Goal: Transaction & Acquisition: Purchase product/service

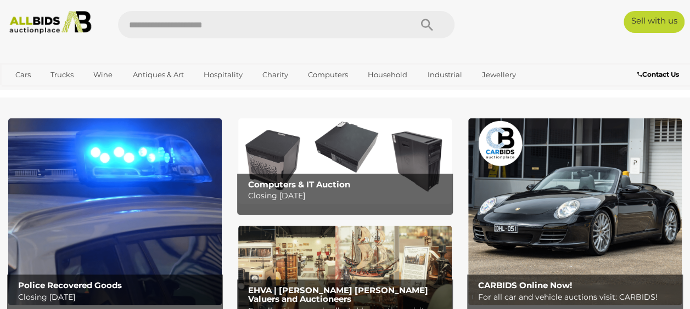
scroll to position [55, 0]
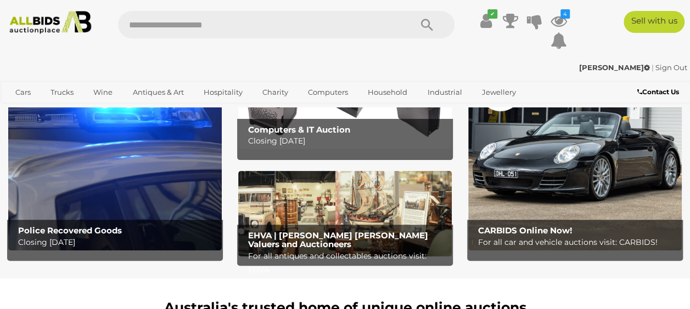
click at [121, 196] on img at bounding box center [114, 157] width 213 height 187
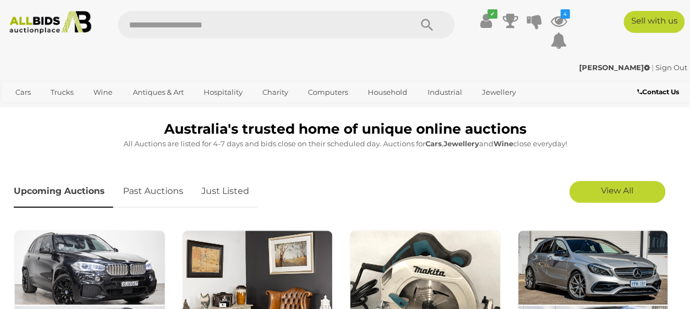
scroll to position [219, 0]
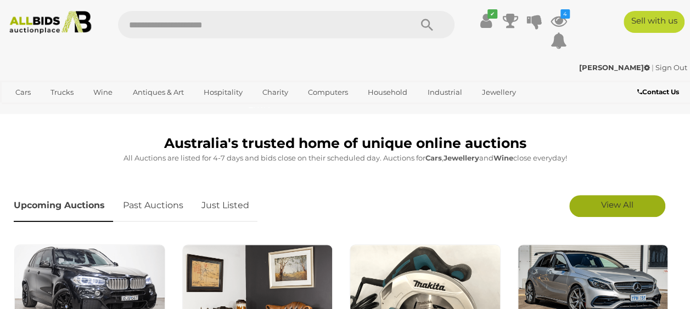
click at [602, 209] on span "View All" at bounding box center [617, 205] width 32 height 10
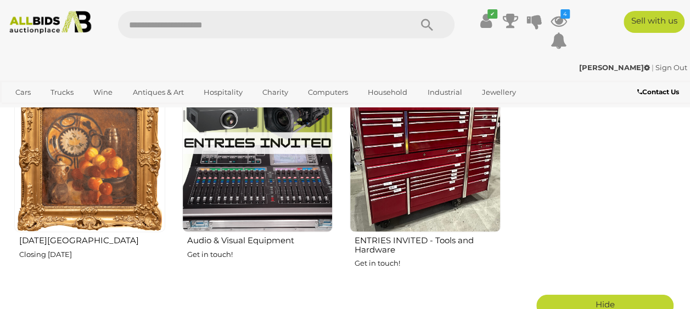
scroll to position [1426, 0]
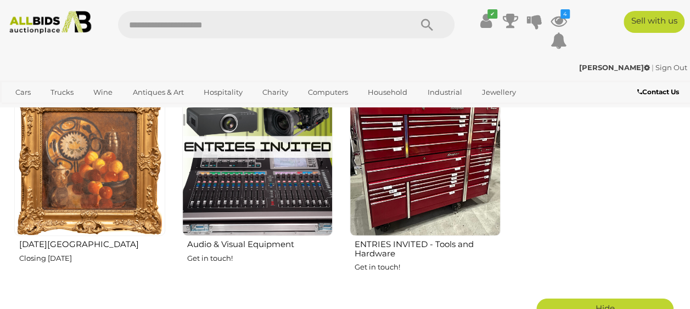
click at [72, 204] on img at bounding box center [89, 161] width 151 height 151
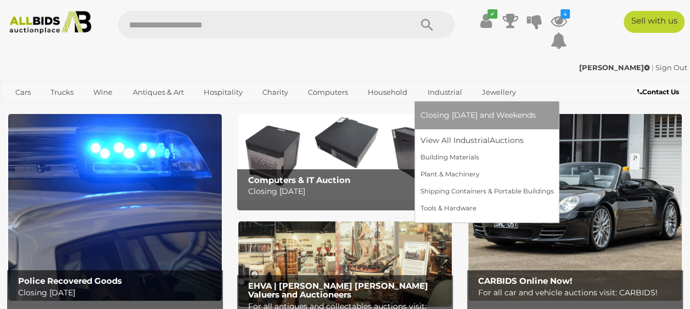
scroll to position [0, 0]
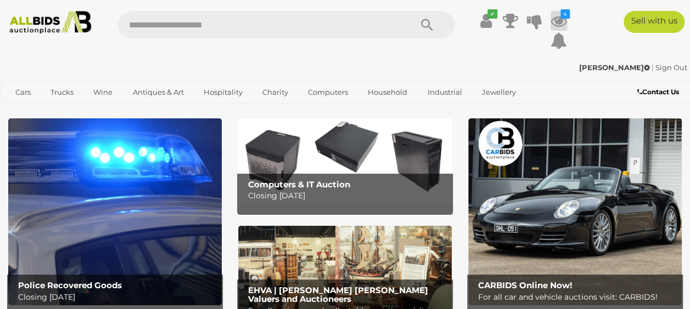
click at [560, 25] on icon at bounding box center [558, 21] width 16 height 20
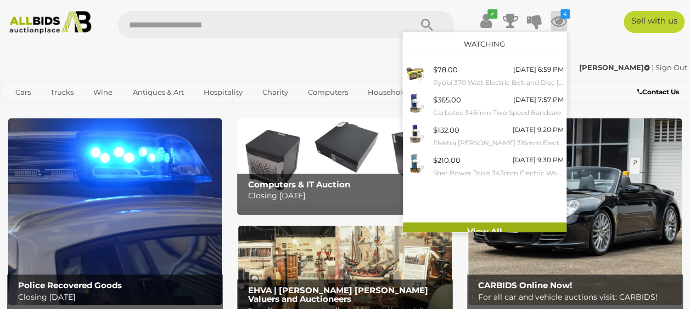
click at [492, 227] on link "View All" at bounding box center [484, 232] width 163 height 19
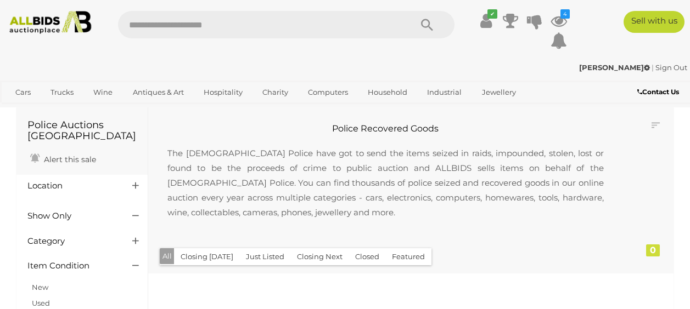
click at [121, 196] on div at bounding box center [82, 200] width 126 height 12
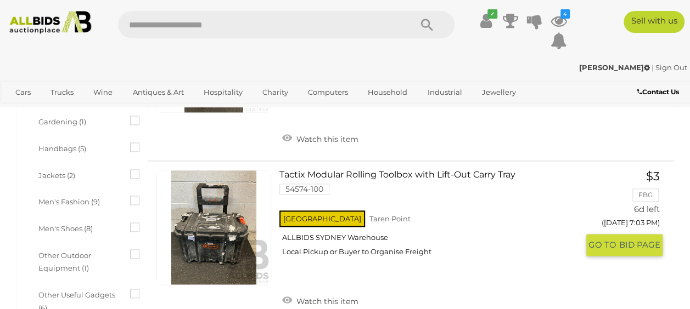
scroll to position [384, 0]
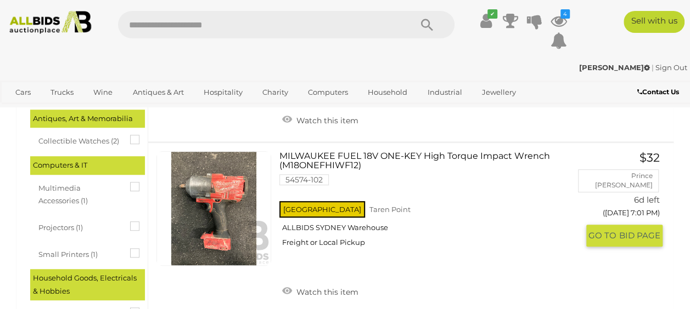
scroll to position [165, 0]
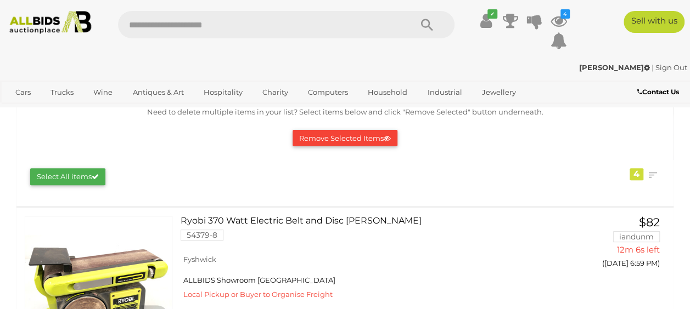
scroll to position [55, 0]
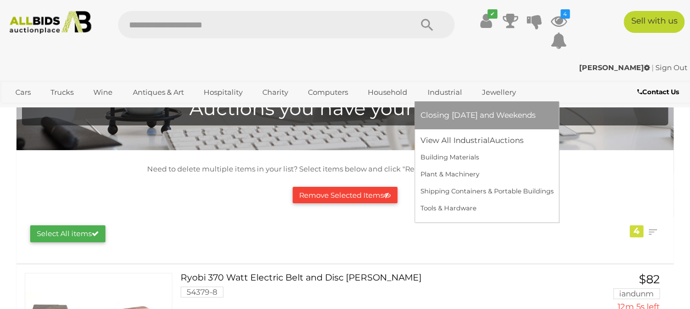
click at [434, 91] on link "Industrial" at bounding box center [444, 92] width 49 height 18
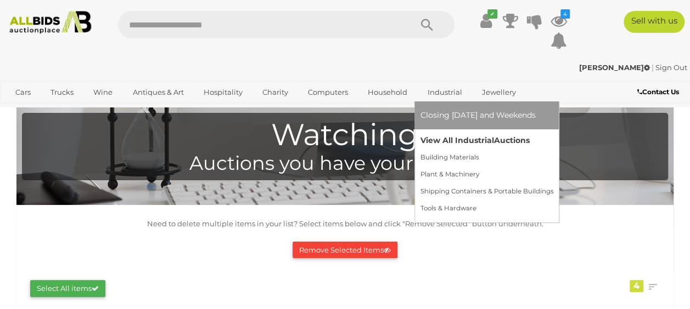
click at [441, 137] on link "View All Industrial Auctions" at bounding box center [486, 140] width 133 height 17
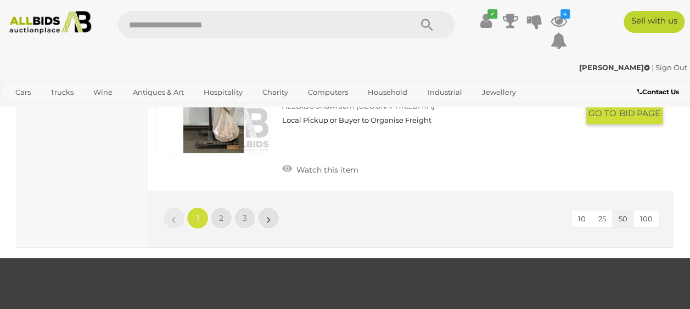
scroll to position [8284, 0]
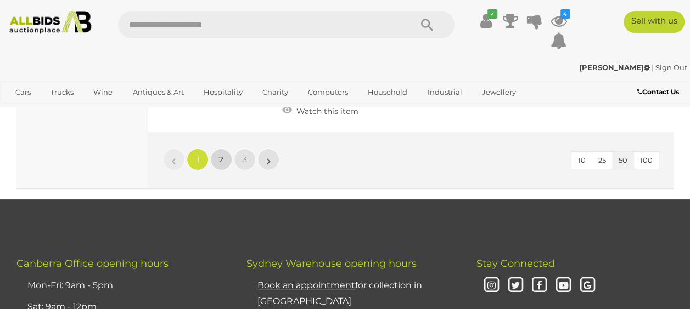
click at [225, 171] on link "2" at bounding box center [221, 160] width 22 height 22
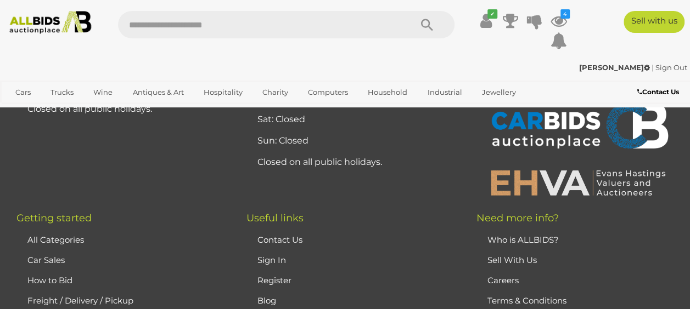
scroll to position [8578, 0]
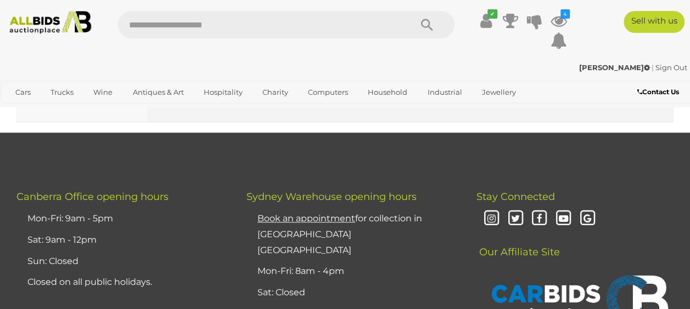
click at [35, 18] on img at bounding box center [50, 22] width 91 height 23
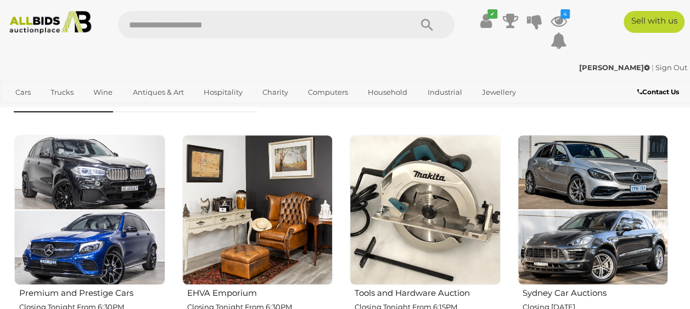
scroll to position [110, 0]
